Goal: Navigation & Orientation: Find specific page/section

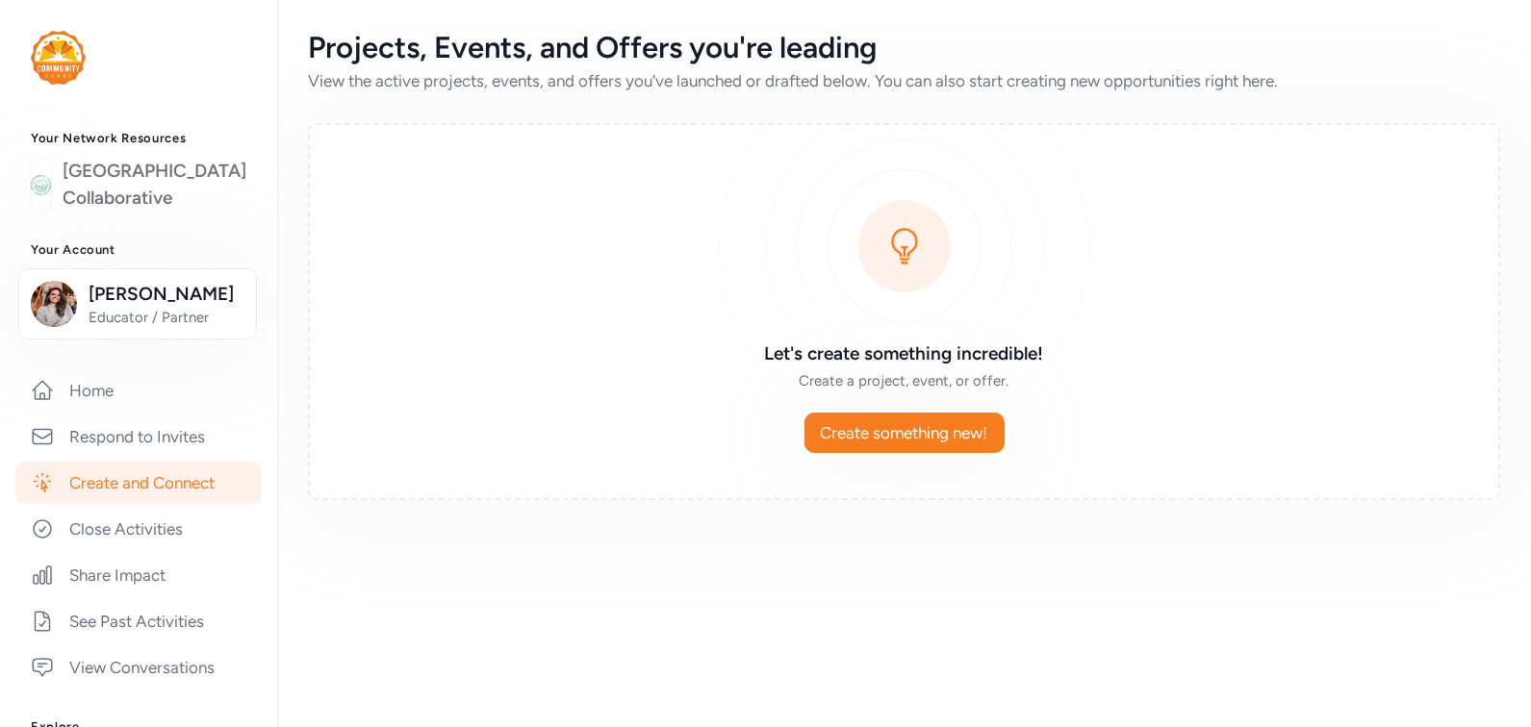
click at [137, 212] on link "[GEOGRAPHIC_DATA] Collaborative" at bounding box center [155, 185] width 184 height 54
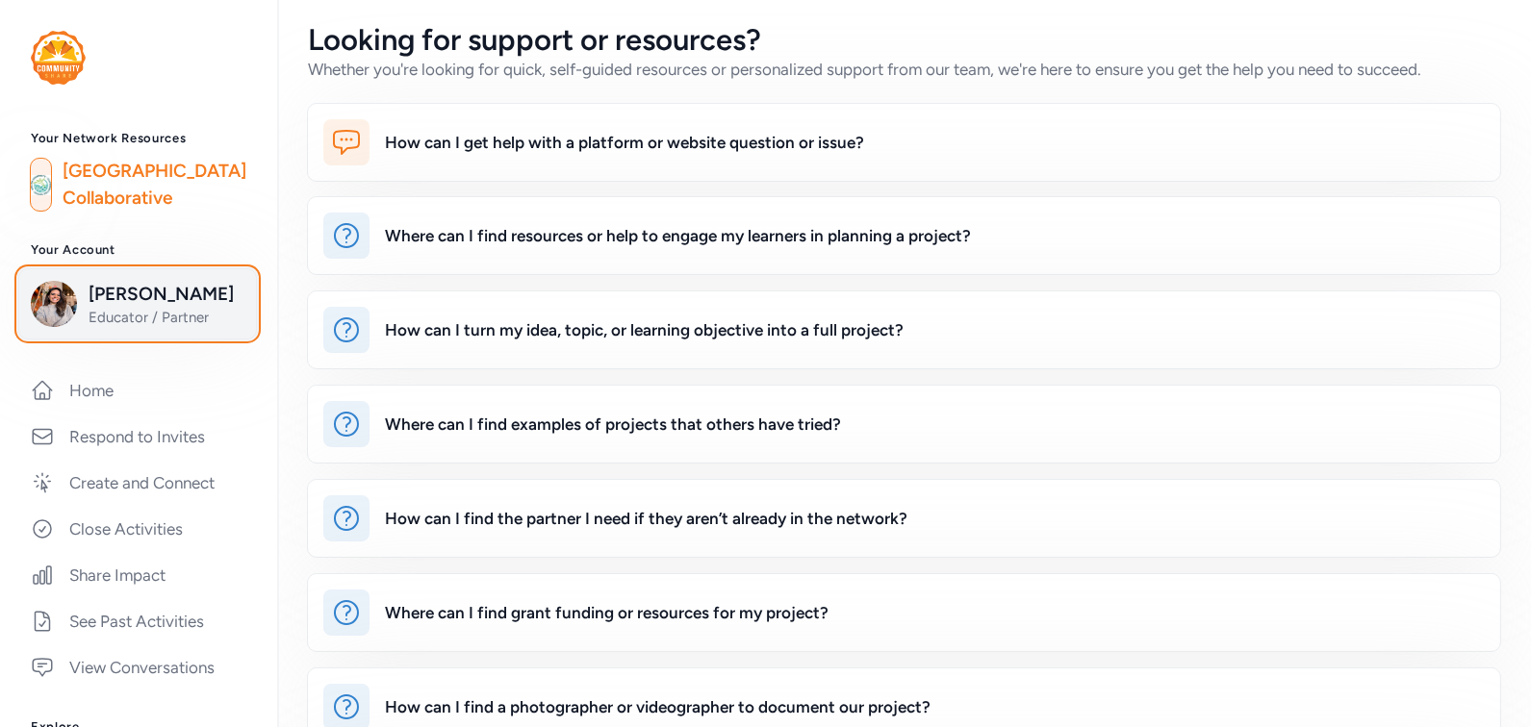
click at [141, 308] on span "[PERSON_NAME]" at bounding box center [167, 294] width 156 height 27
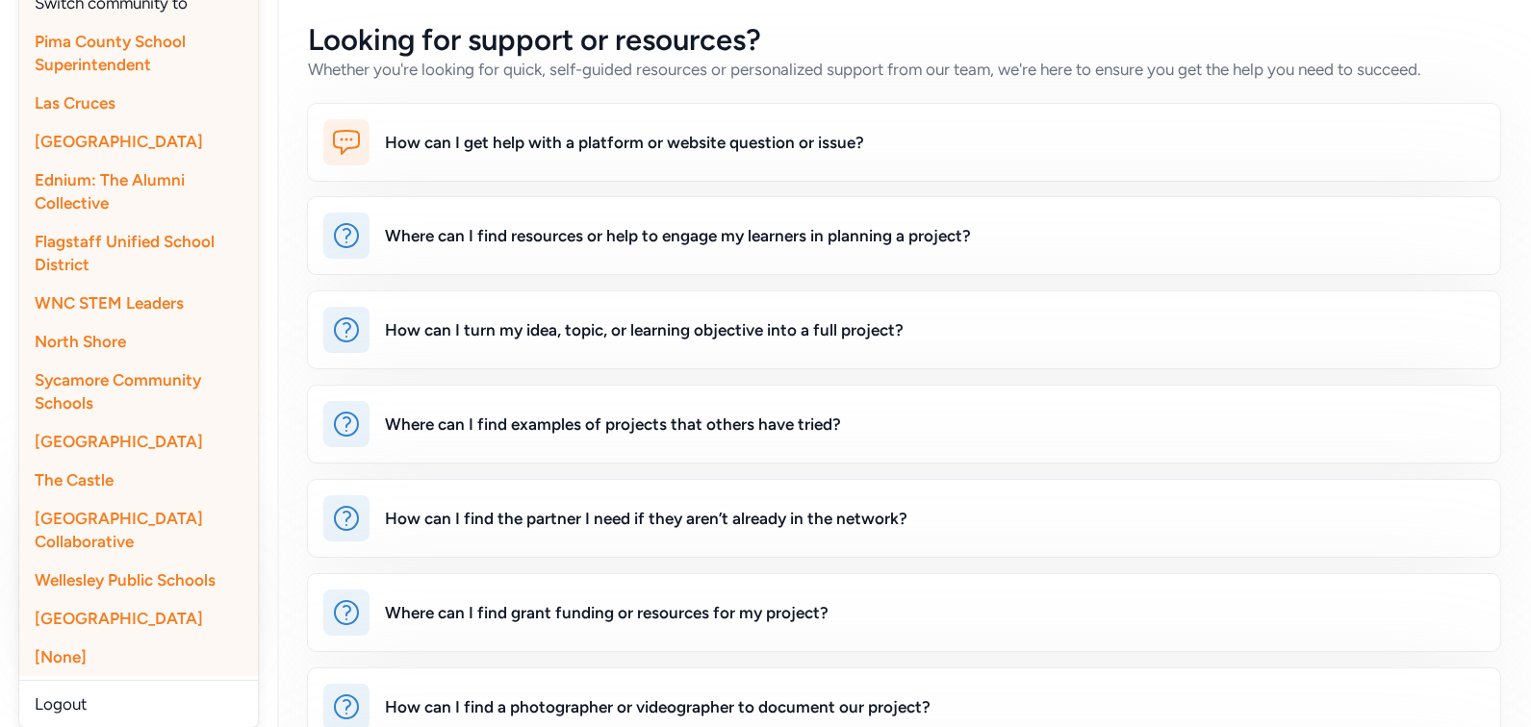
scroll to position [598, 0]
click at [110, 628] on span "[GEOGRAPHIC_DATA]" at bounding box center [119, 618] width 168 height 19
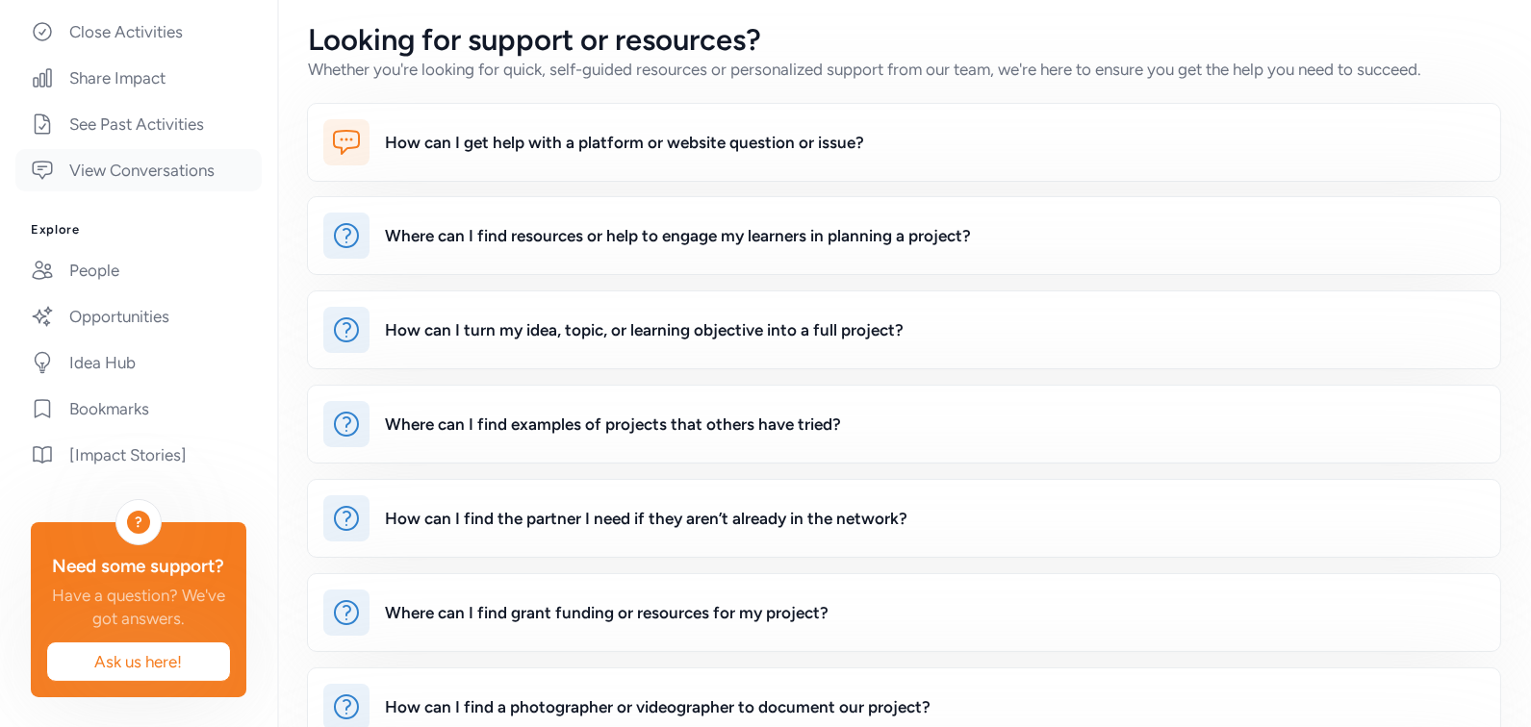
scroll to position [0, 0]
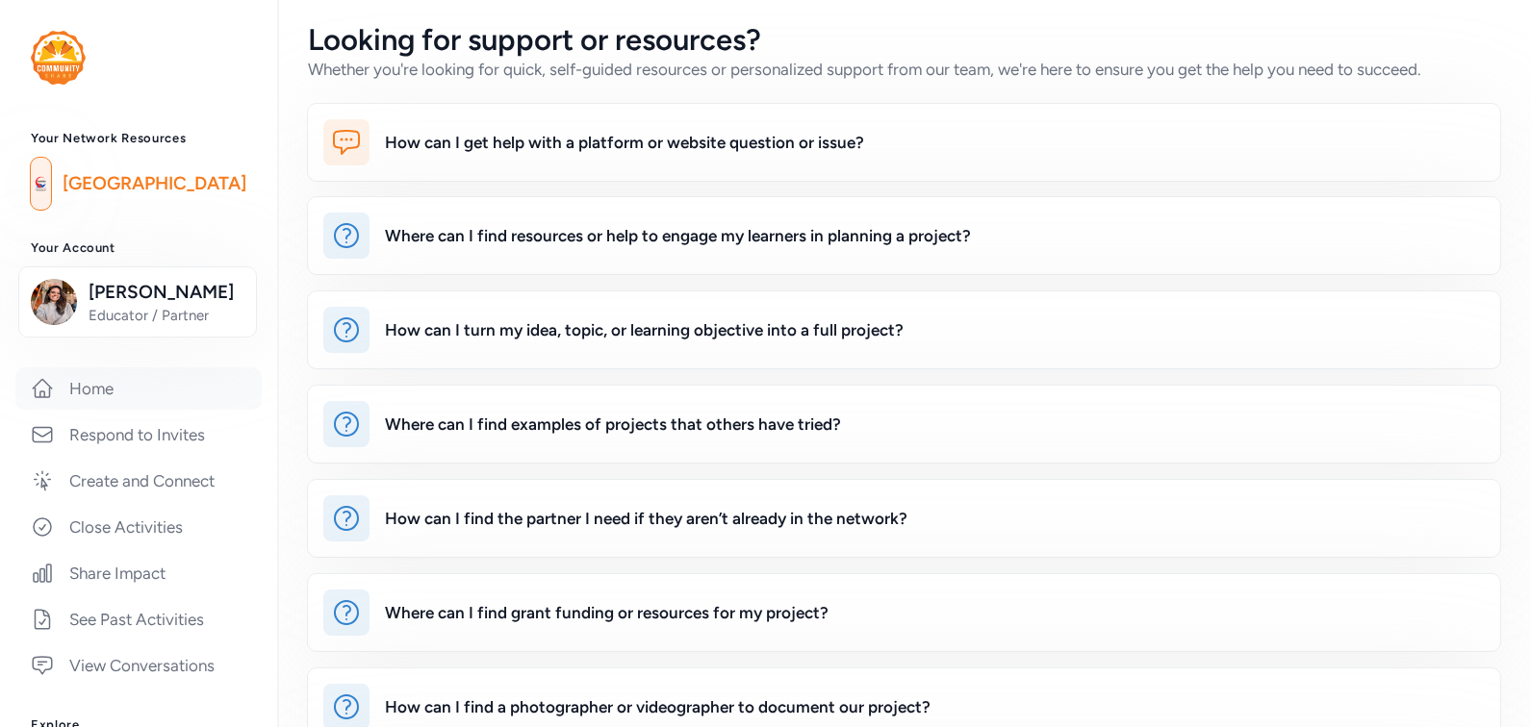
click at [119, 386] on link "Home" at bounding box center [138, 388] width 246 height 42
